Goal: Information Seeking & Learning: Learn about a topic

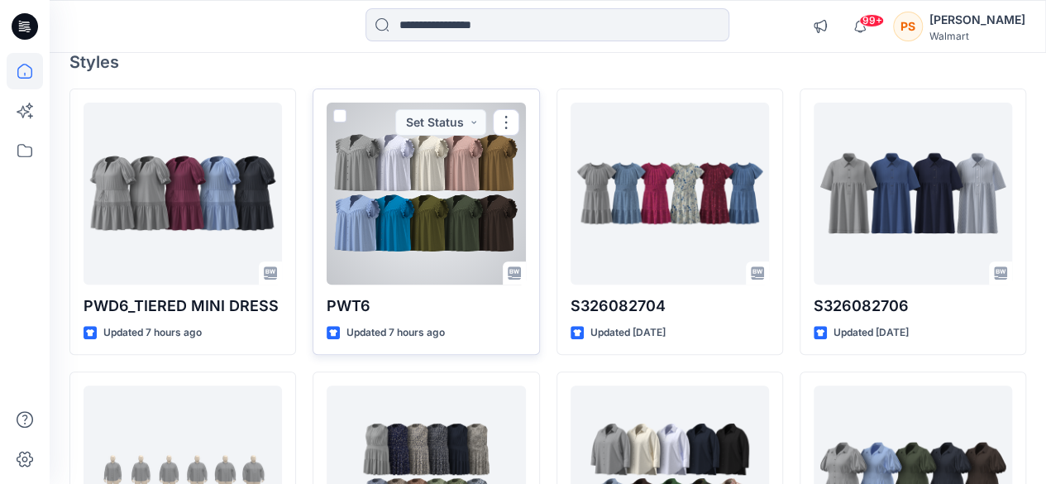
scroll to position [248, 0]
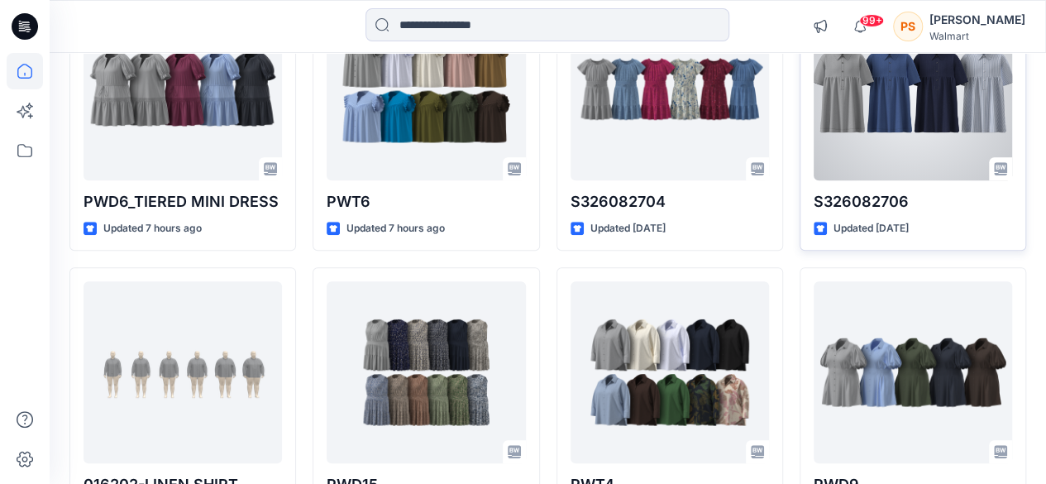
click at [858, 129] on div at bounding box center [912, 89] width 198 height 182
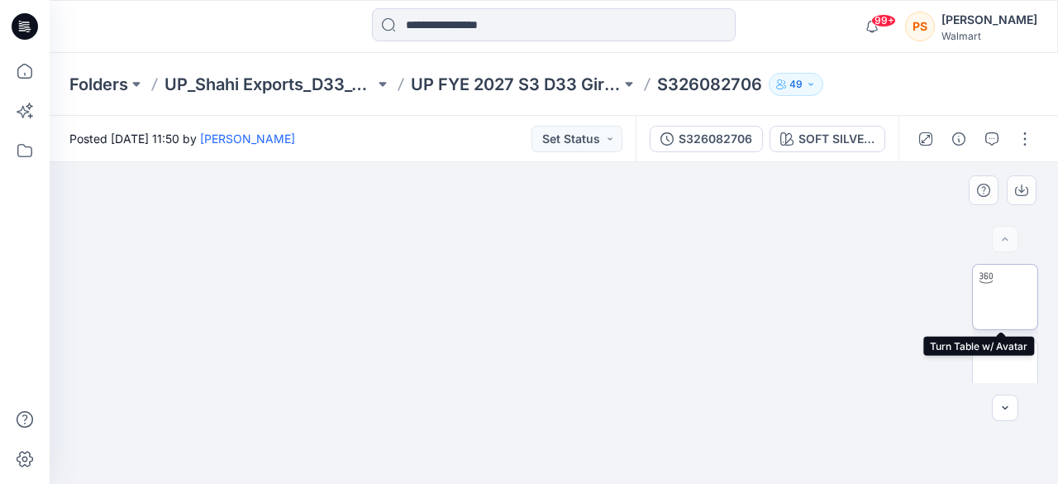
click at [1005, 297] on img at bounding box center [1005, 297] width 0 height 0
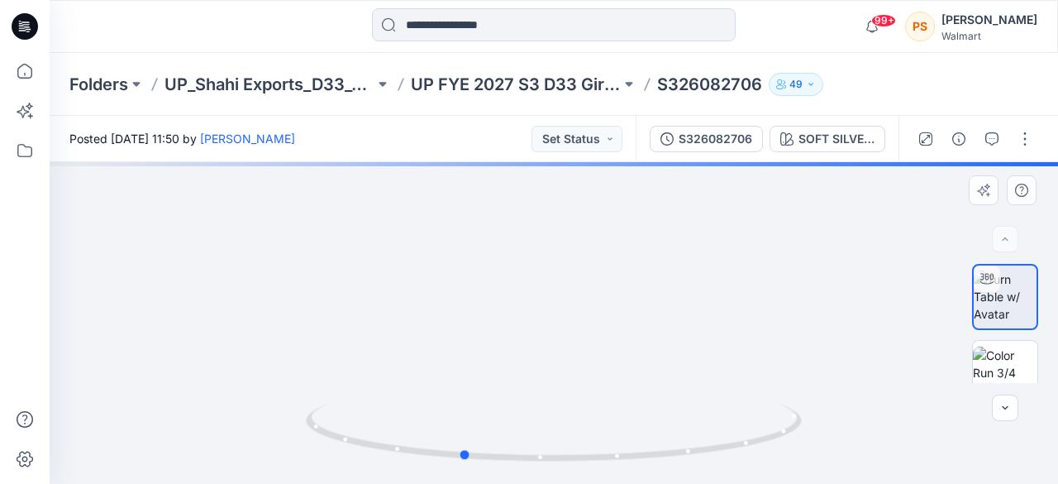
drag, startPoint x: 661, startPoint y: 350, endPoint x: 570, endPoint y: 379, distance: 96.5
click at [570, 379] on div at bounding box center [554, 323] width 1008 height 322
drag, startPoint x: 653, startPoint y: 369, endPoint x: 269, endPoint y: 242, distance: 404.6
click at [269, 242] on div at bounding box center [554, 323] width 1008 height 322
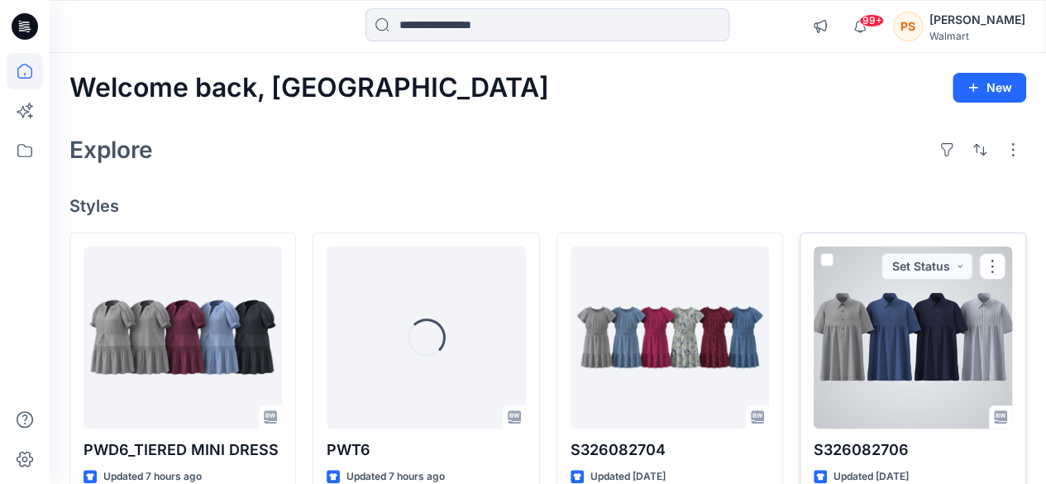
click at [860, 338] on div at bounding box center [912, 337] width 198 height 182
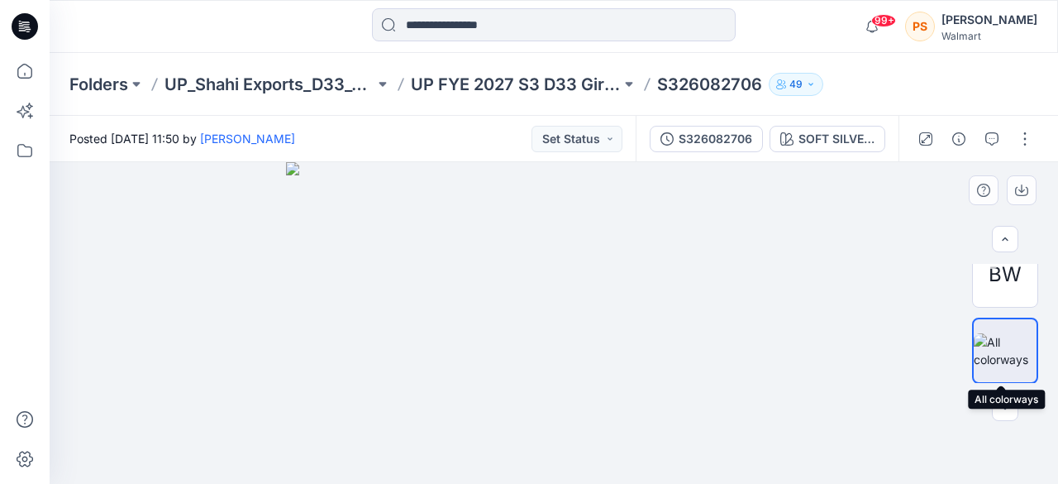
scroll to position [161, 0]
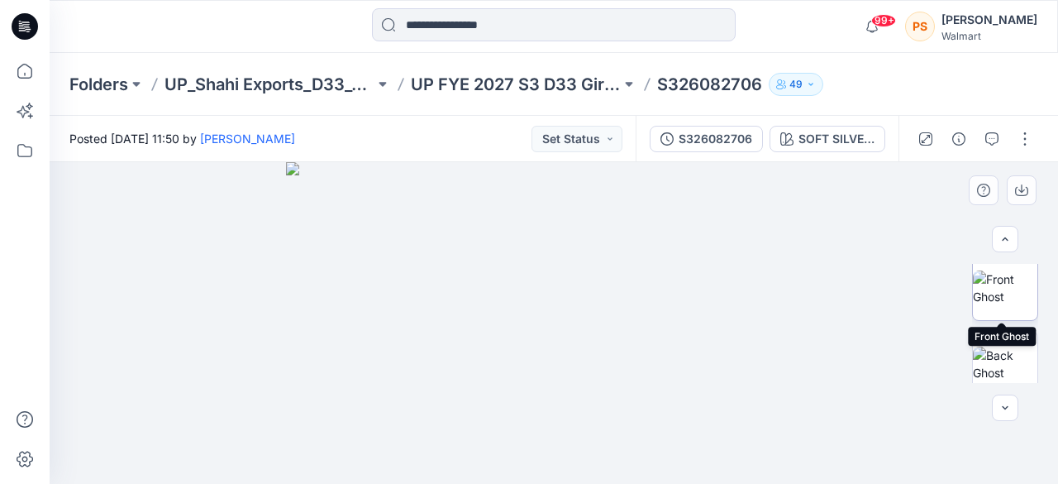
click at [1010, 302] on img at bounding box center [1005, 287] width 64 height 35
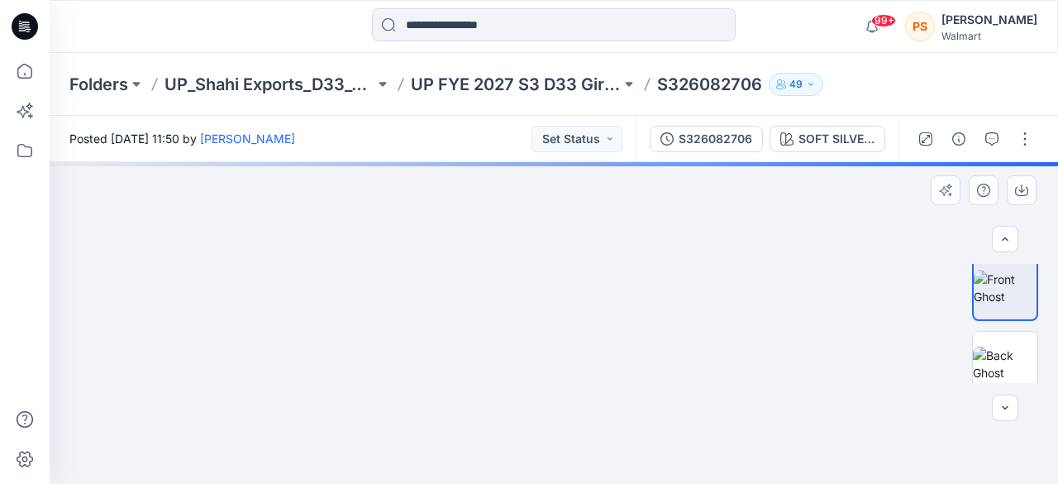
click at [571, 162] on img at bounding box center [554, 162] width 230 height 0
click at [571, 338] on img at bounding box center [554, 323] width 230 height 322
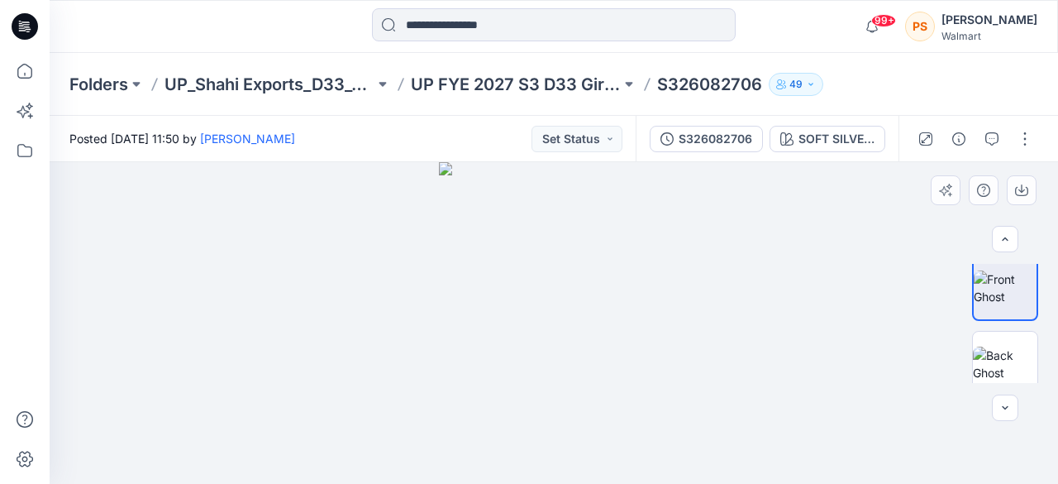
click at [571, 338] on img at bounding box center [554, 323] width 230 height 322
click at [572, 338] on img at bounding box center [554, 323] width 230 height 322
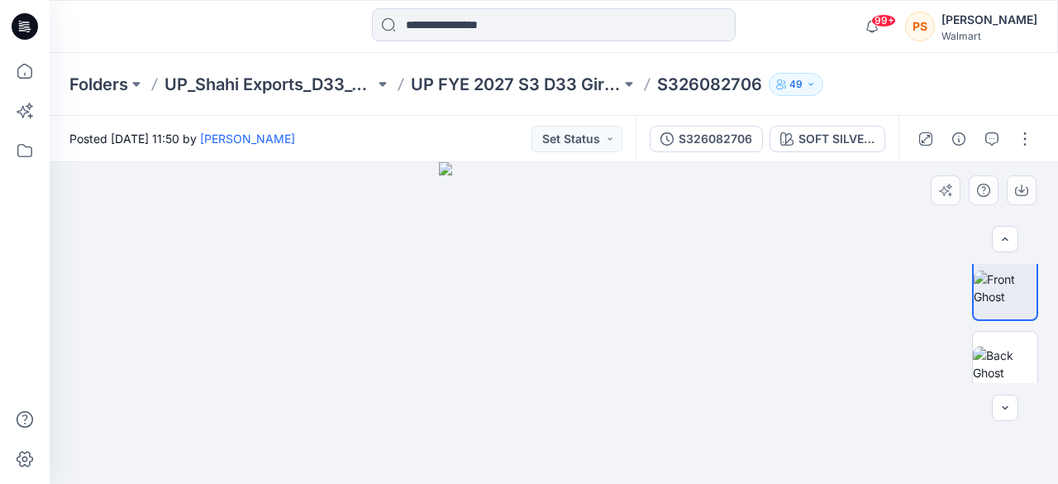
click at [572, 338] on img at bounding box center [554, 323] width 230 height 322
click at [1006, 348] on img at bounding box center [1005, 363] width 64 height 35
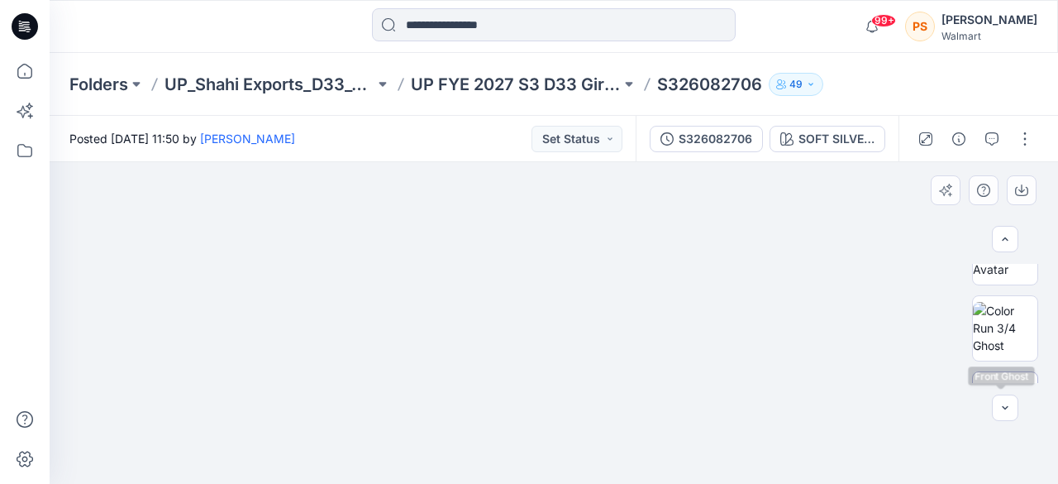
scroll to position [0, 0]
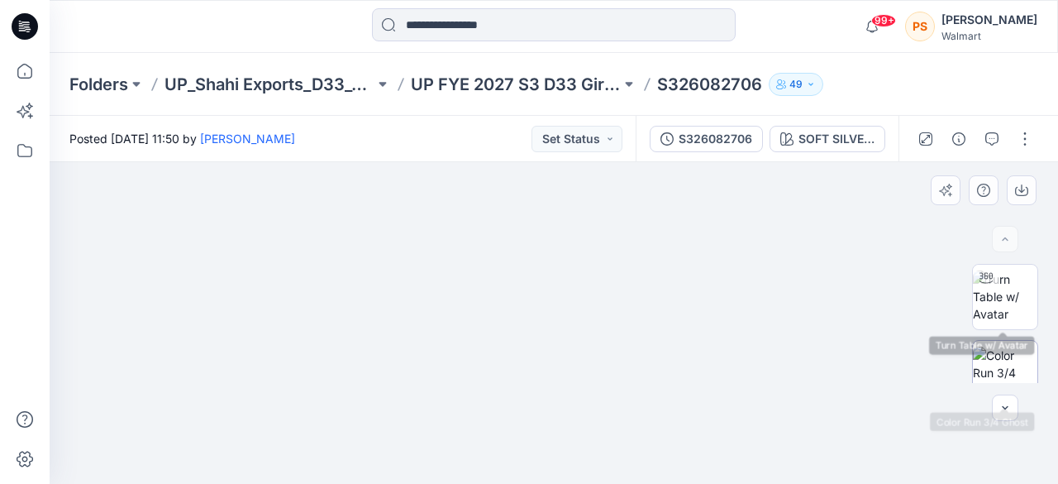
click at [992, 362] on img at bounding box center [1005, 372] width 64 height 52
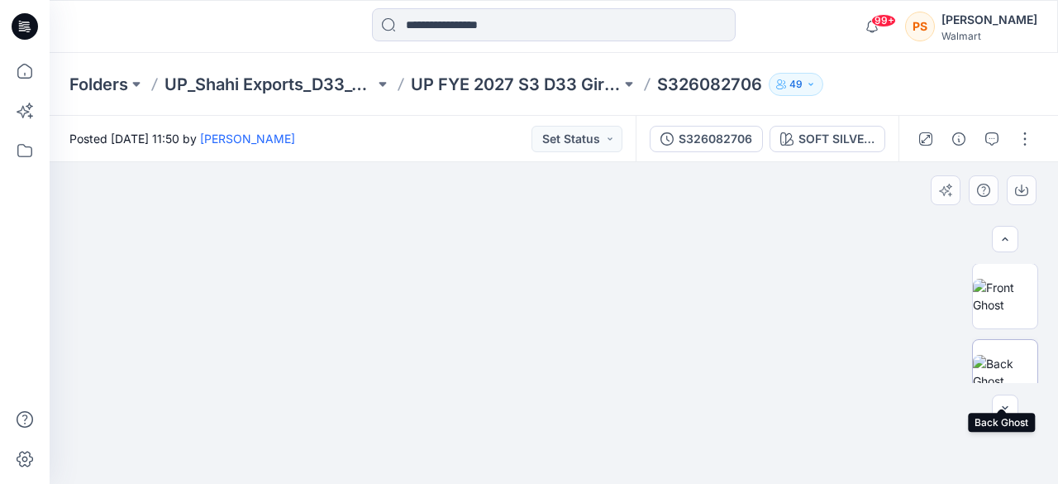
scroll to position [156, 0]
click at [1005, 351] on img at bounding box center [1005, 368] width 64 height 35
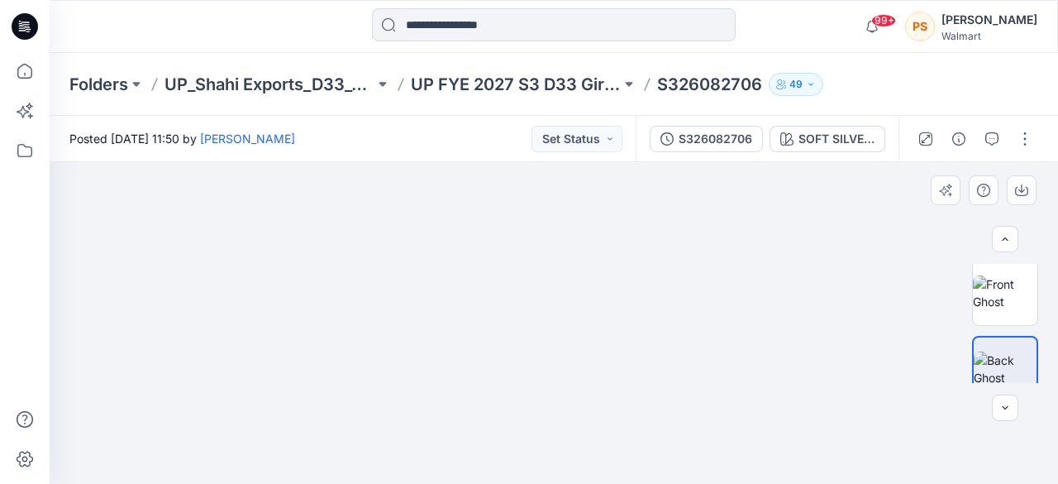
click at [560, 162] on img at bounding box center [554, 162] width 229 height 0
click at [620, 162] on img at bounding box center [554, 162] width 229 height 0
click at [620, 325] on img at bounding box center [554, 323] width 229 height 322
click at [1013, 304] on img at bounding box center [1005, 292] width 64 height 35
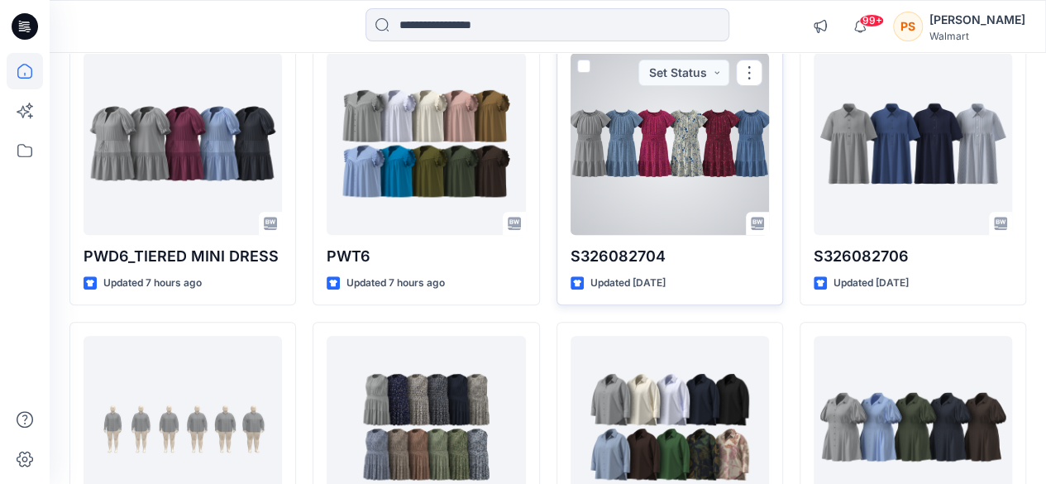
scroll to position [79, 0]
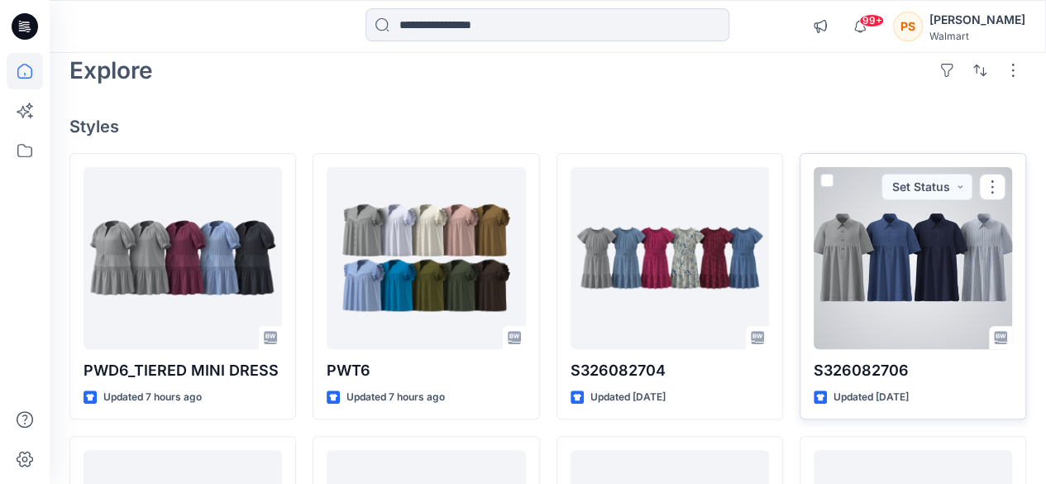
click at [904, 260] on div at bounding box center [912, 258] width 198 height 182
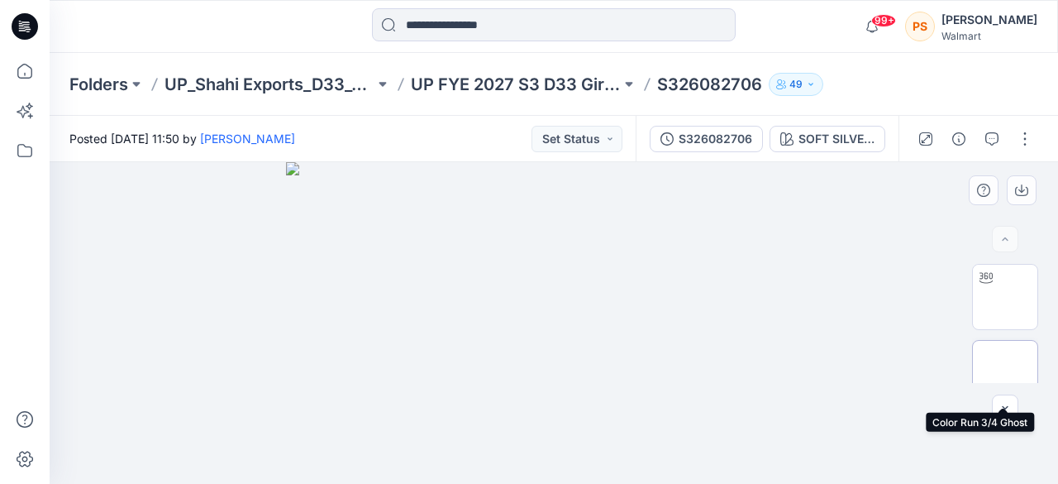
click at [995, 359] on img at bounding box center [1005, 372] width 64 height 52
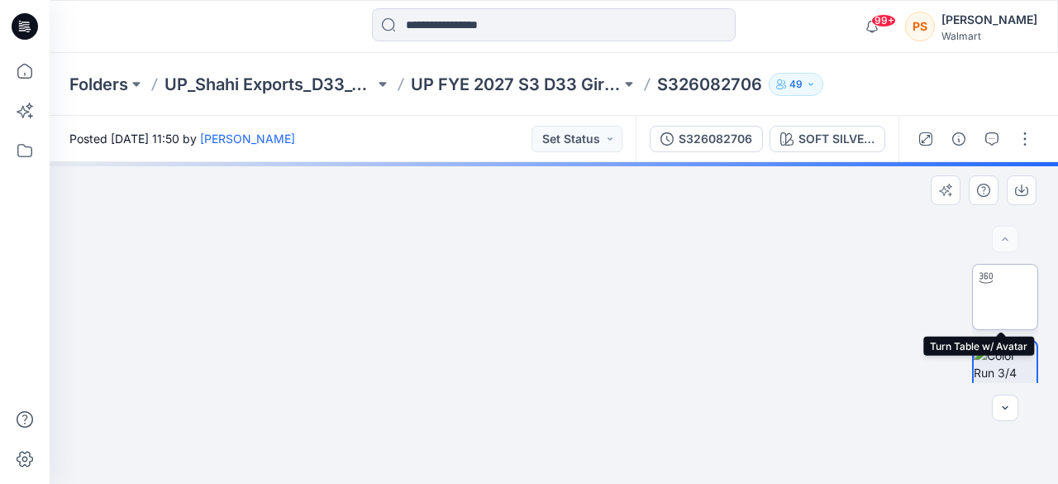
click at [1005, 297] on img at bounding box center [1005, 297] width 0 height 0
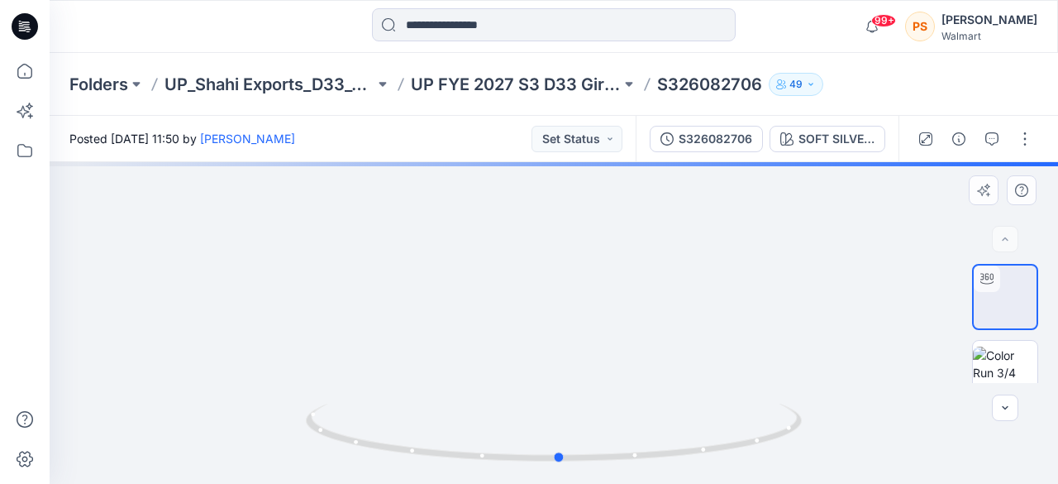
click at [742, 362] on div at bounding box center [554, 323] width 1008 height 322
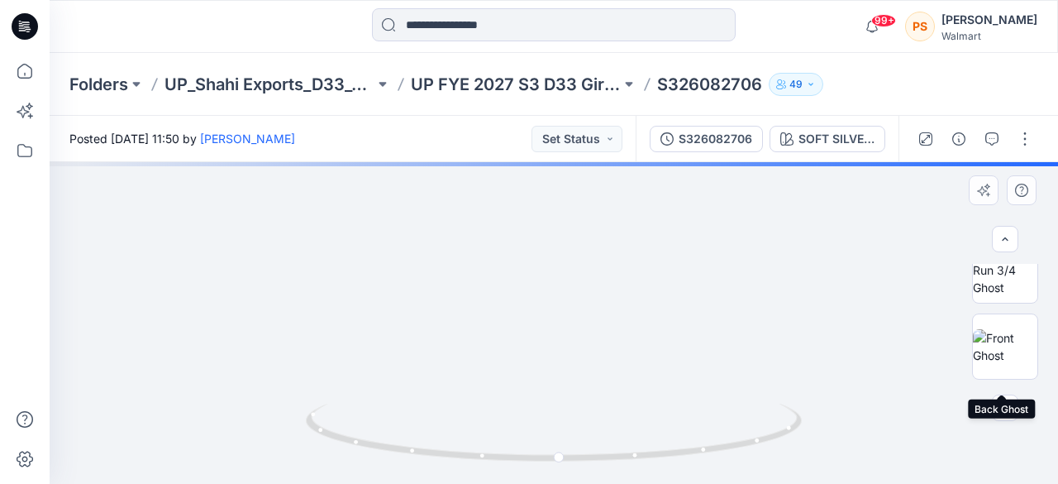
scroll to position [83, 0]
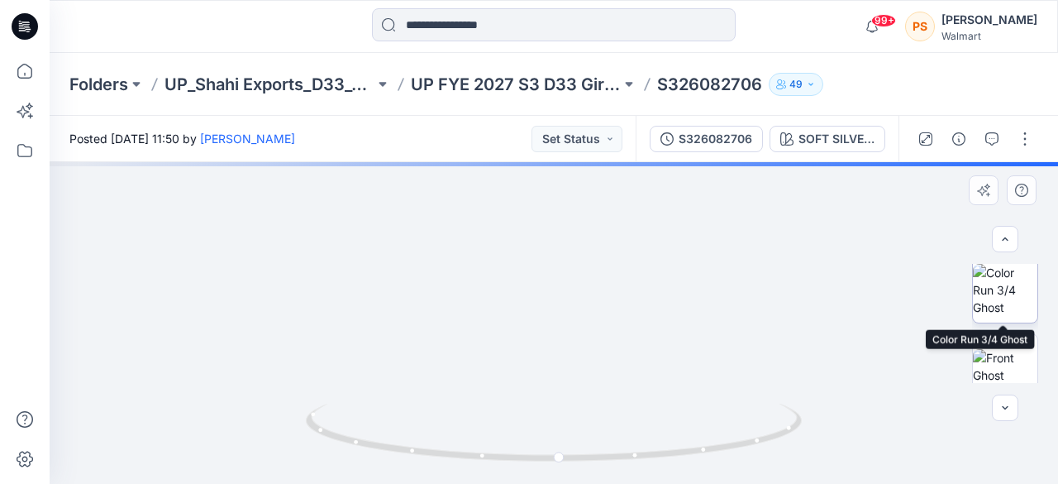
click at [1009, 315] on img at bounding box center [1005, 290] width 64 height 52
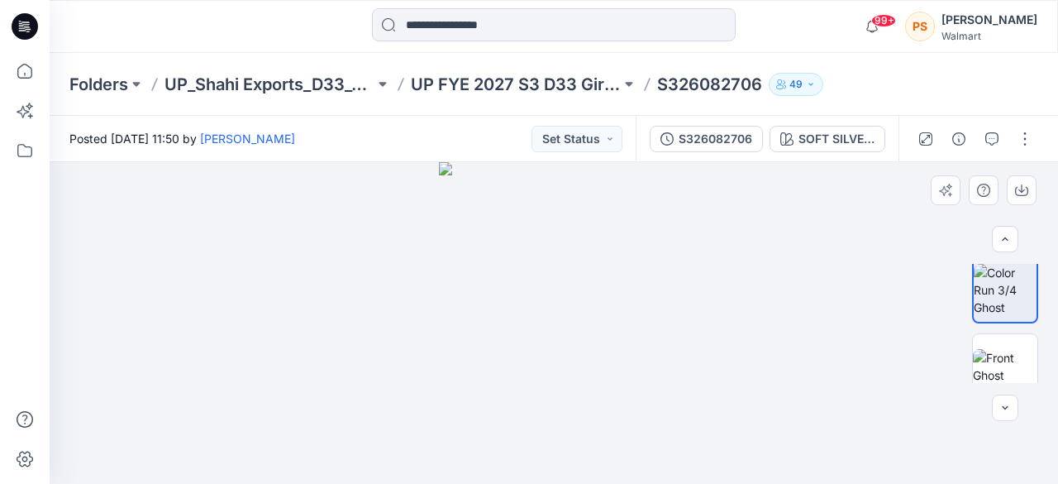
click at [570, 380] on img at bounding box center [554, 323] width 230 height 322
click at [569, 380] on img at bounding box center [554, 323] width 230 height 322
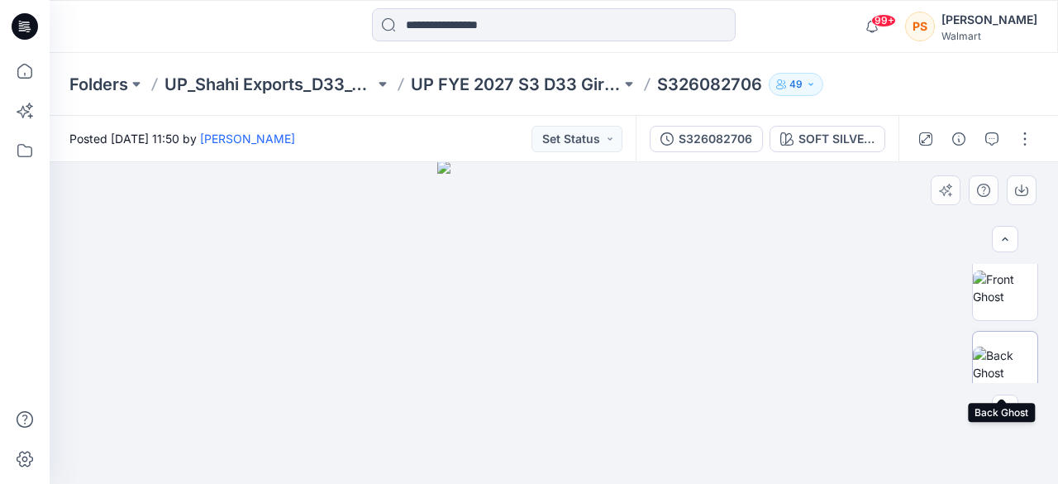
click at [1010, 361] on img at bounding box center [1005, 363] width 64 height 35
